Goal: Share content

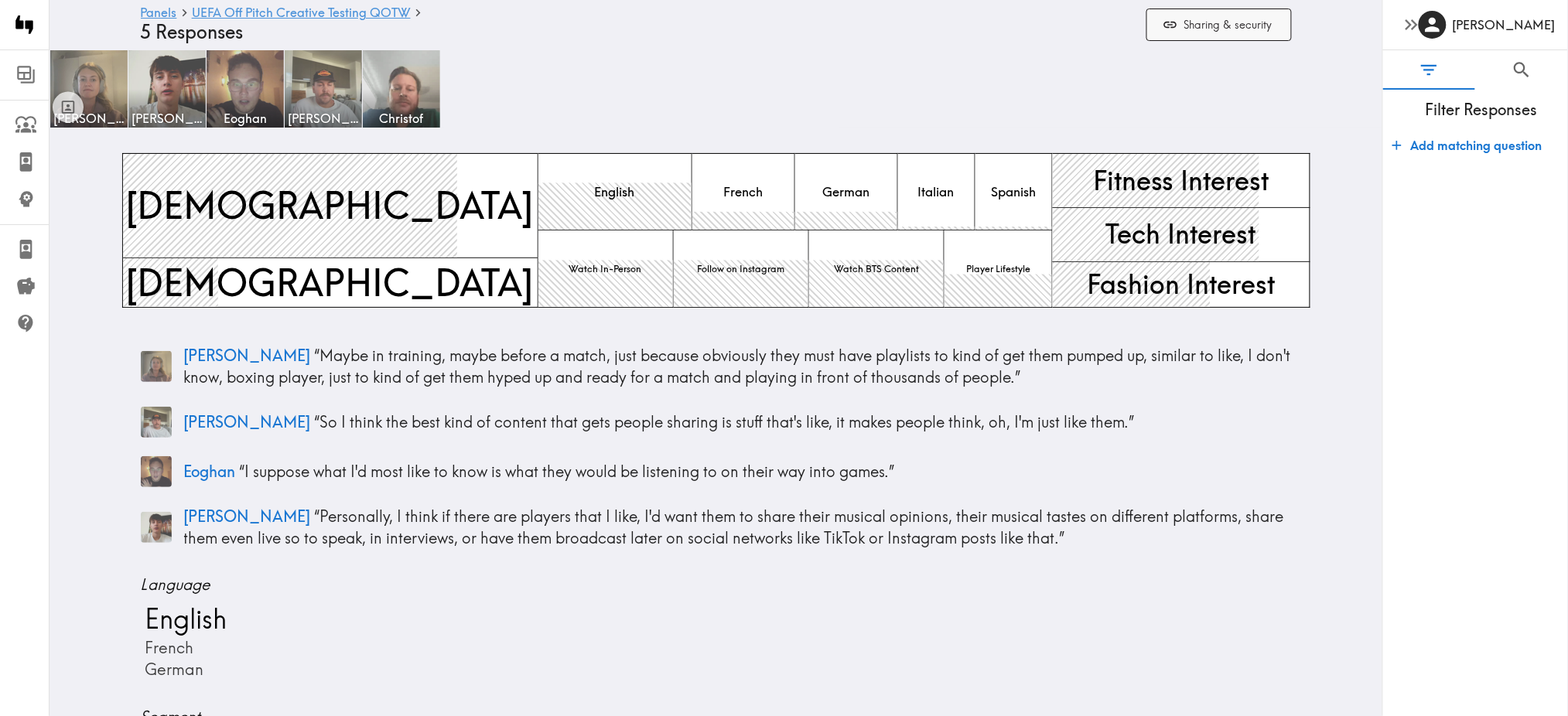
click at [1217, 28] on button "Sharing & security" at bounding box center [1219, 25] width 145 height 33
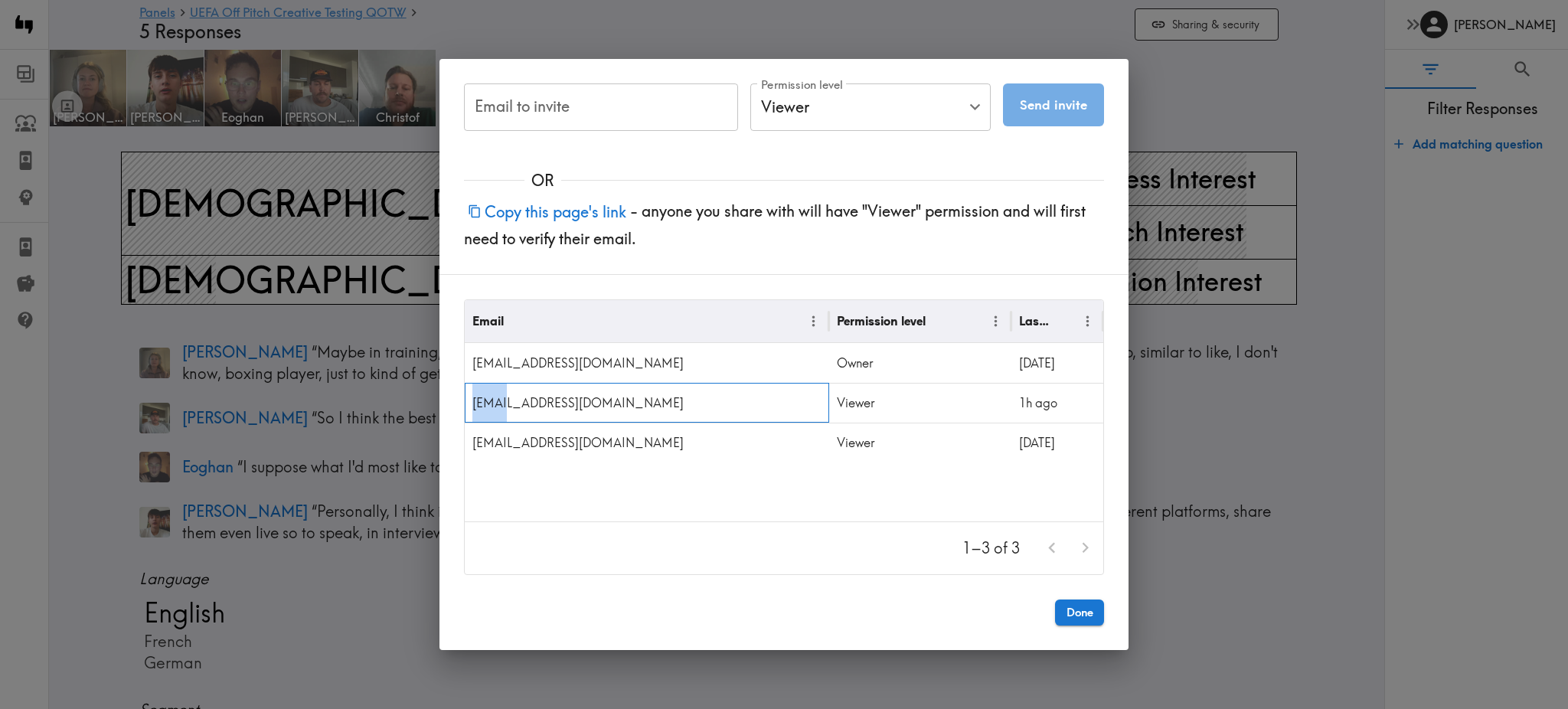
drag, startPoint x: 497, startPoint y: 404, endPoint x: 469, endPoint y: 405, distance: 28.0
click at [469, 405] on div "[EMAIL_ADDRESS][DOMAIN_NAME]" at bounding box center [647, 403] width 364 height 40
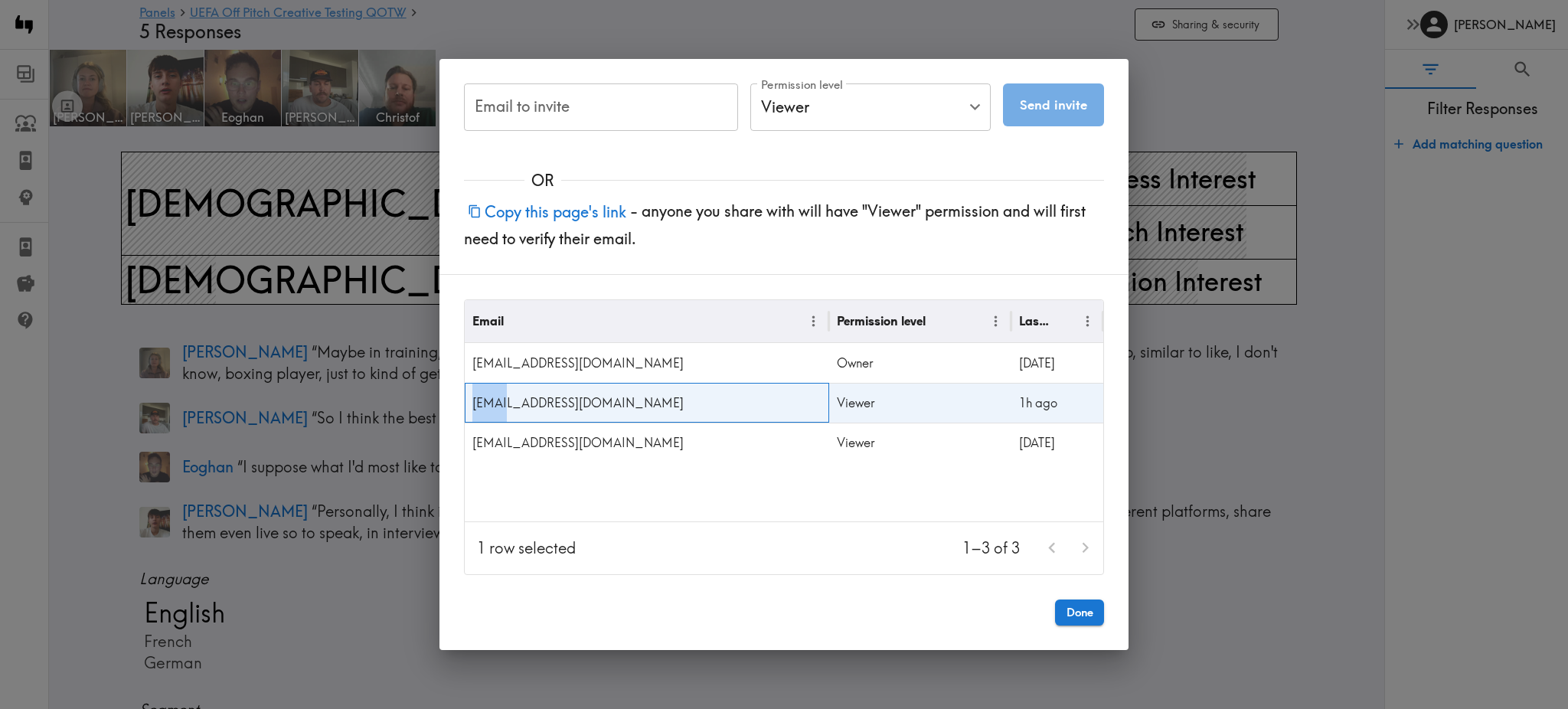
copy div "ttran"
click at [548, 404] on div "[EMAIL_ADDRESS][DOMAIN_NAME]" at bounding box center [647, 403] width 364 height 40
drag, startPoint x: 572, startPoint y: 403, endPoint x: 472, endPoint y: 411, distance: 100.3
click at [472, 411] on div "[EMAIL_ADDRESS][DOMAIN_NAME]" at bounding box center [647, 403] width 364 height 40
copy div "[EMAIL_ADDRESS][DOMAIN_NAME]"
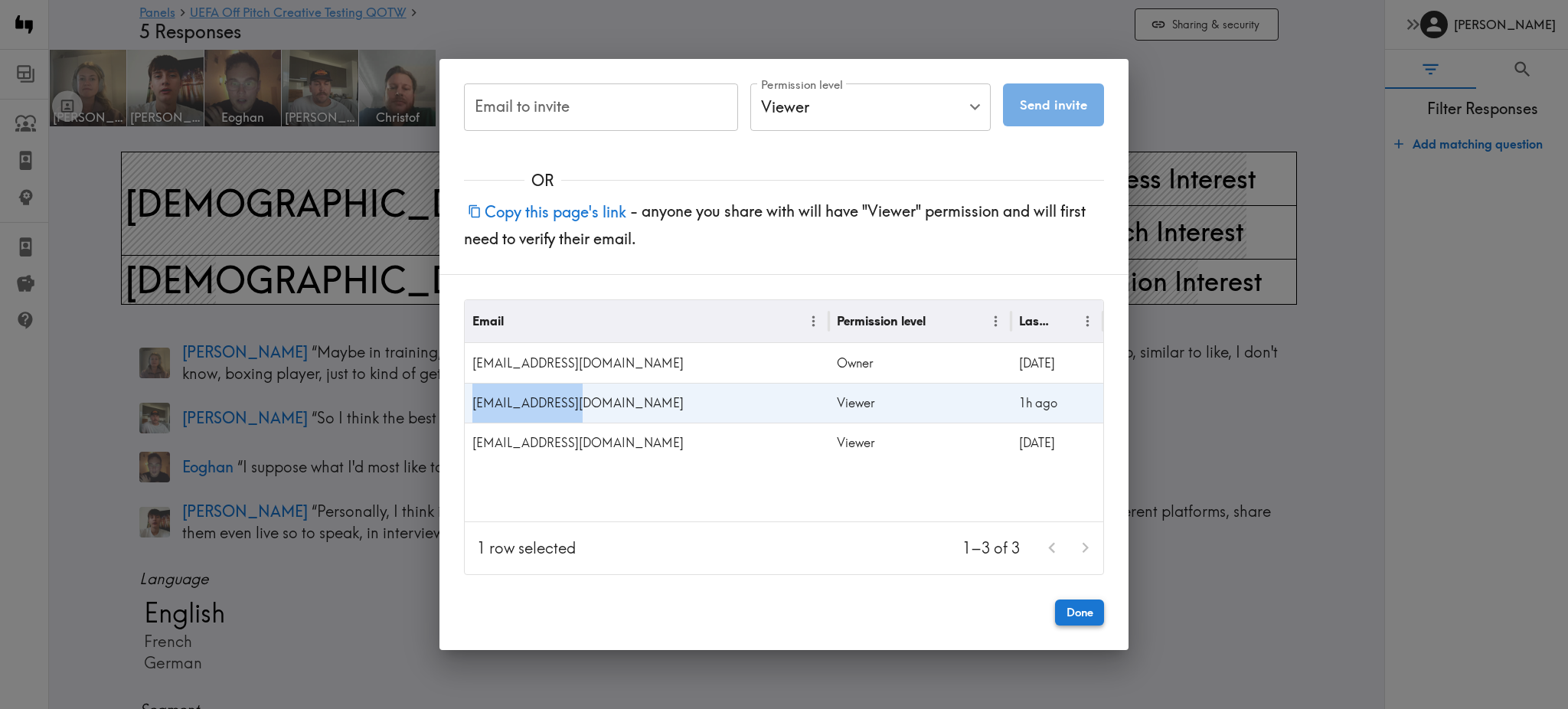
click at [1084, 620] on button "Done" at bounding box center [1080, 613] width 49 height 26
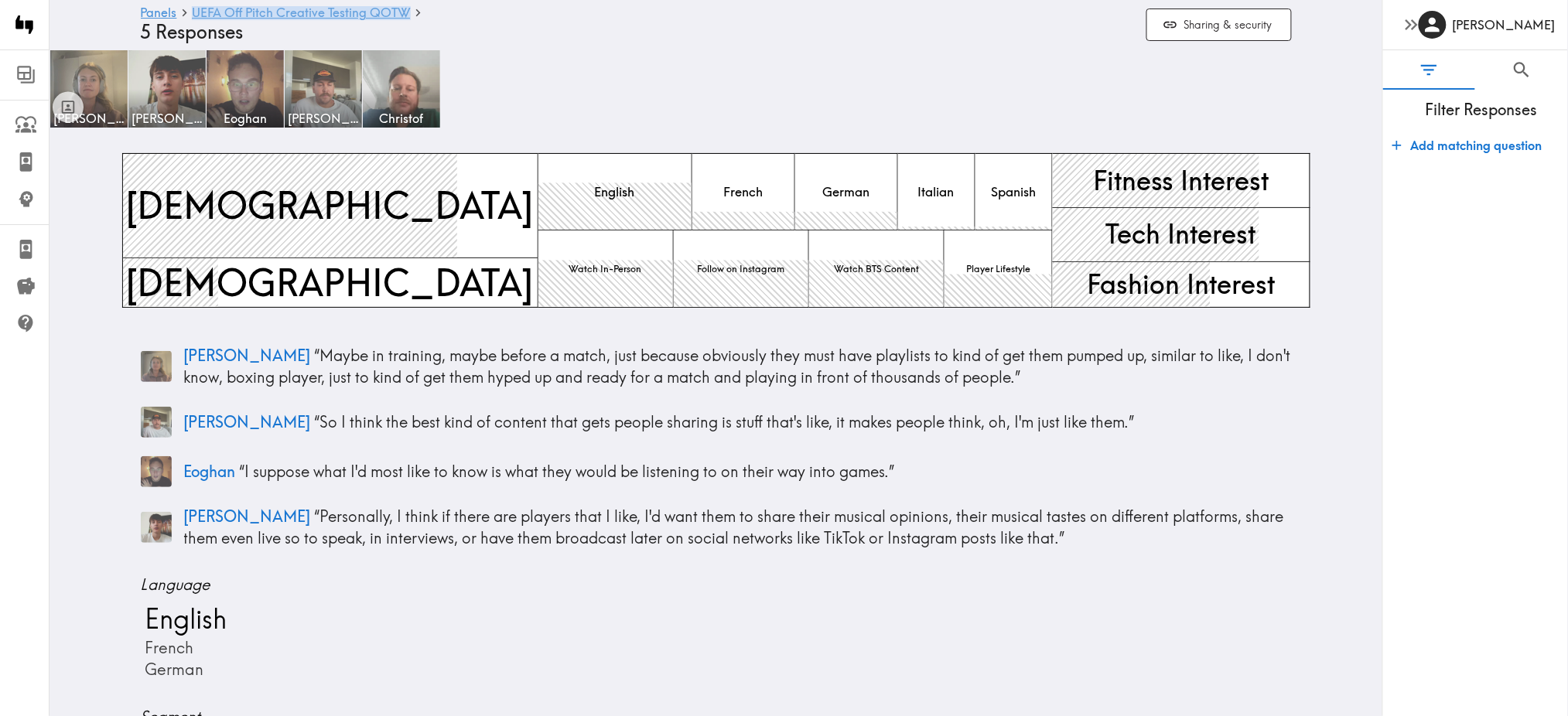
drag, startPoint x: 459, startPoint y: 16, endPoint x: 193, endPoint y: 14, distance: 266.0
click at [193, 14] on h6 "Panels UEFA Off Pitch Creative Testing QOTW" at bounding box center [637, 14] width 993 height 15
copy link "UEFA Off Pitch Creative Testing QOTW"
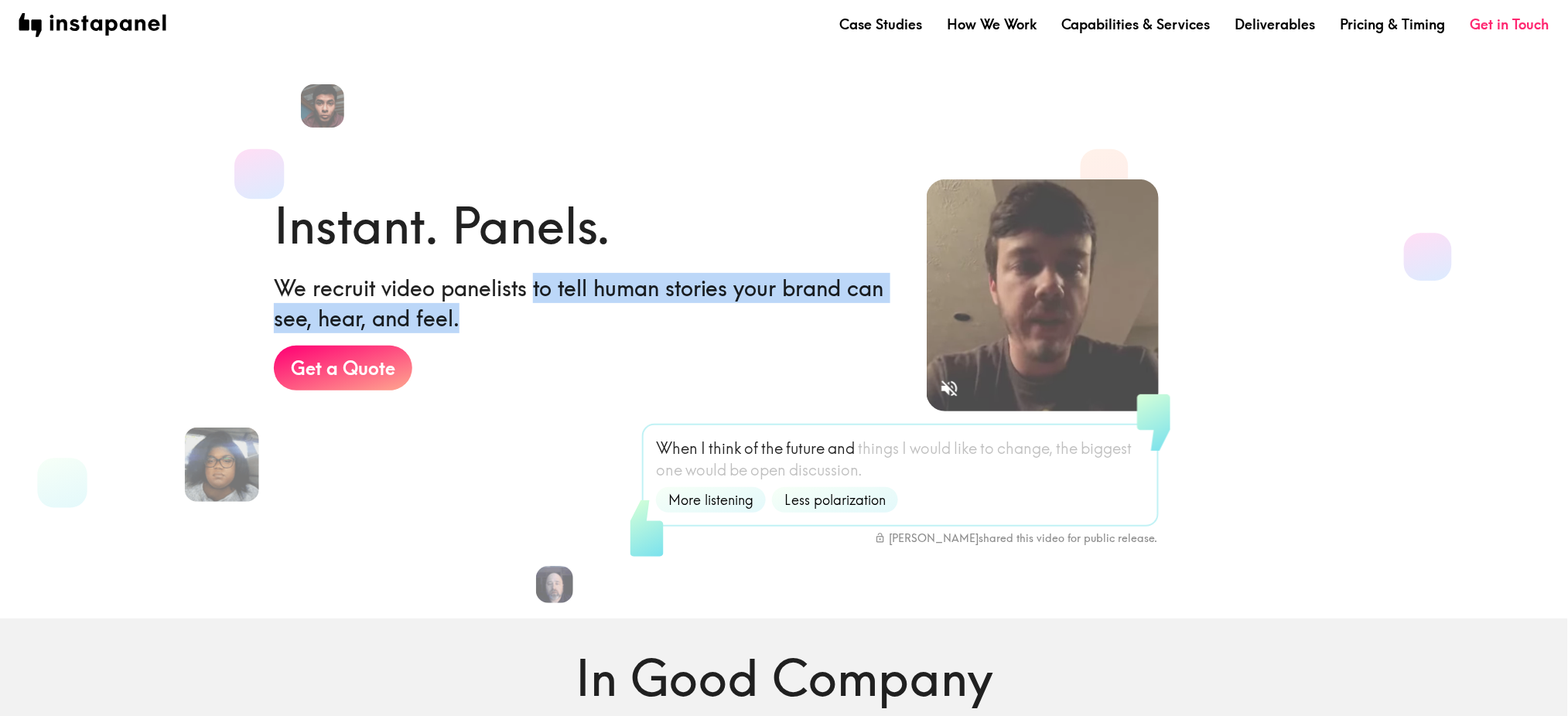
drag, startPoint x: 0, startPoint y: 0, endPoint x: 589, endPoint y: 321, distance: 670.8
click at [589, 321] on h6 "We recruit video panelists to tell human stories your brand can see, hear, and …" at bounding box center [588, 303] width 629 height 60
copy h6 "to tell human stories your brand can see, hear, and feel."
